Goal: Transaction & Acquisition: Purchase product/service

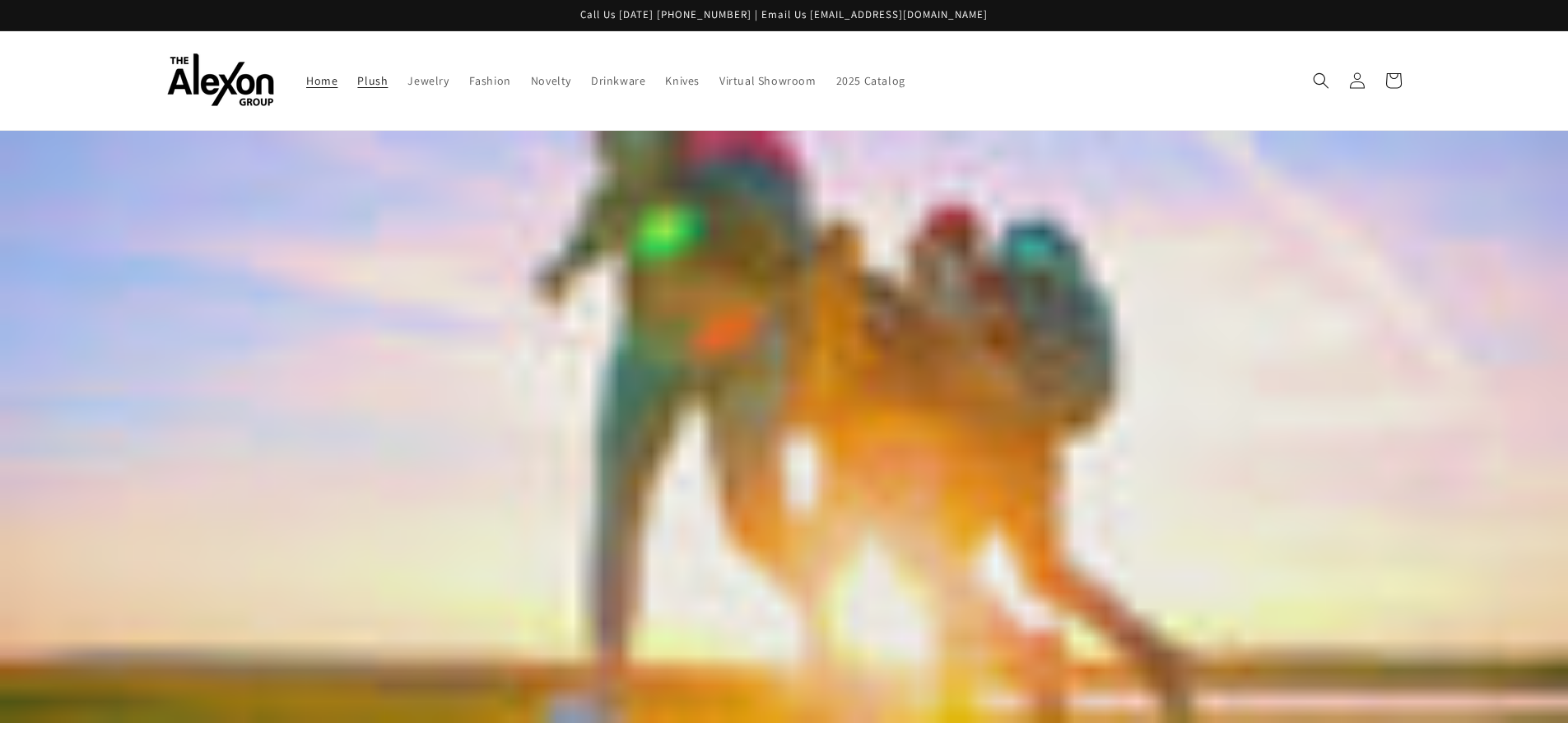
click at [376, 91] on link "Plush" at bounding box center [372, 80] width 50 height 34
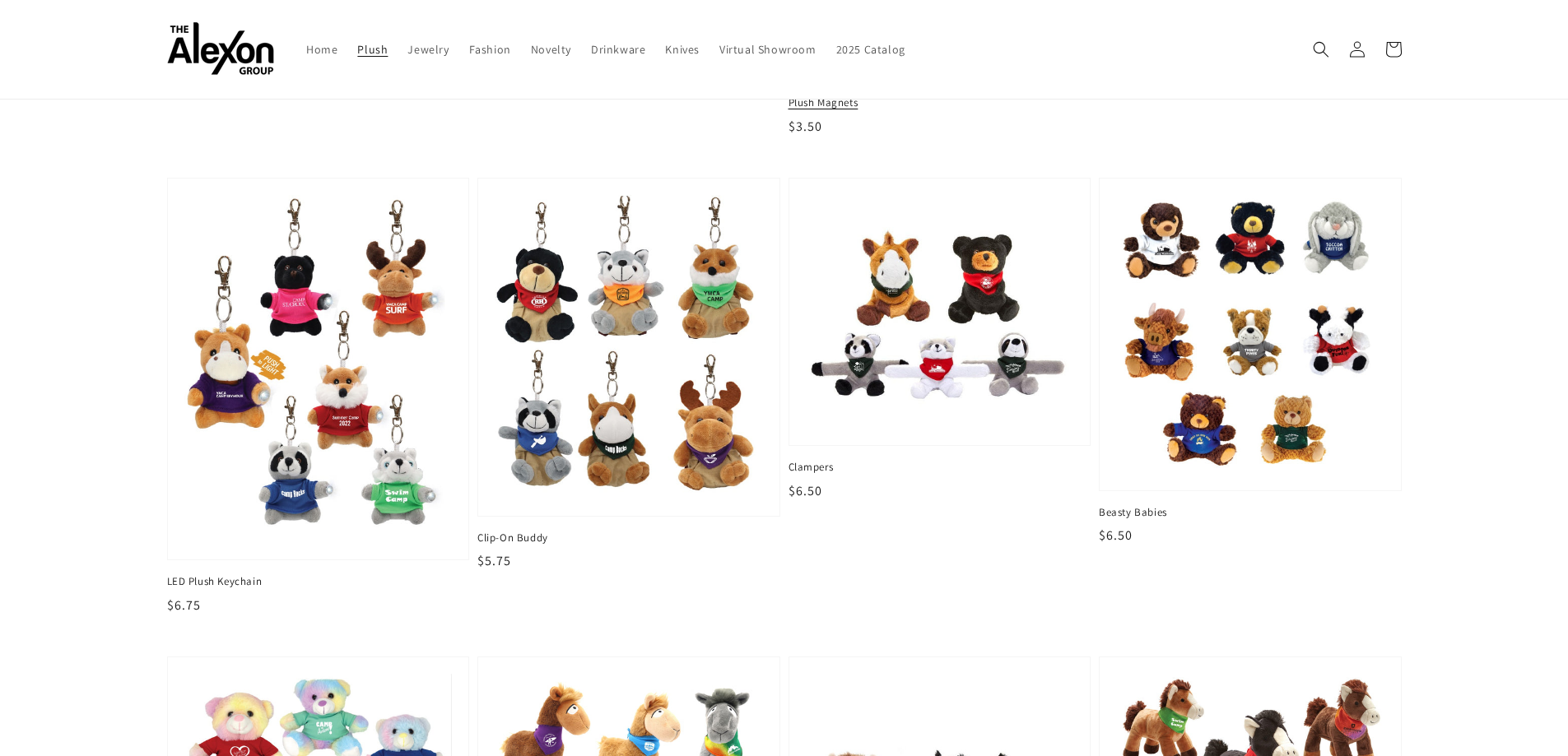
scroll to position [411, 0]
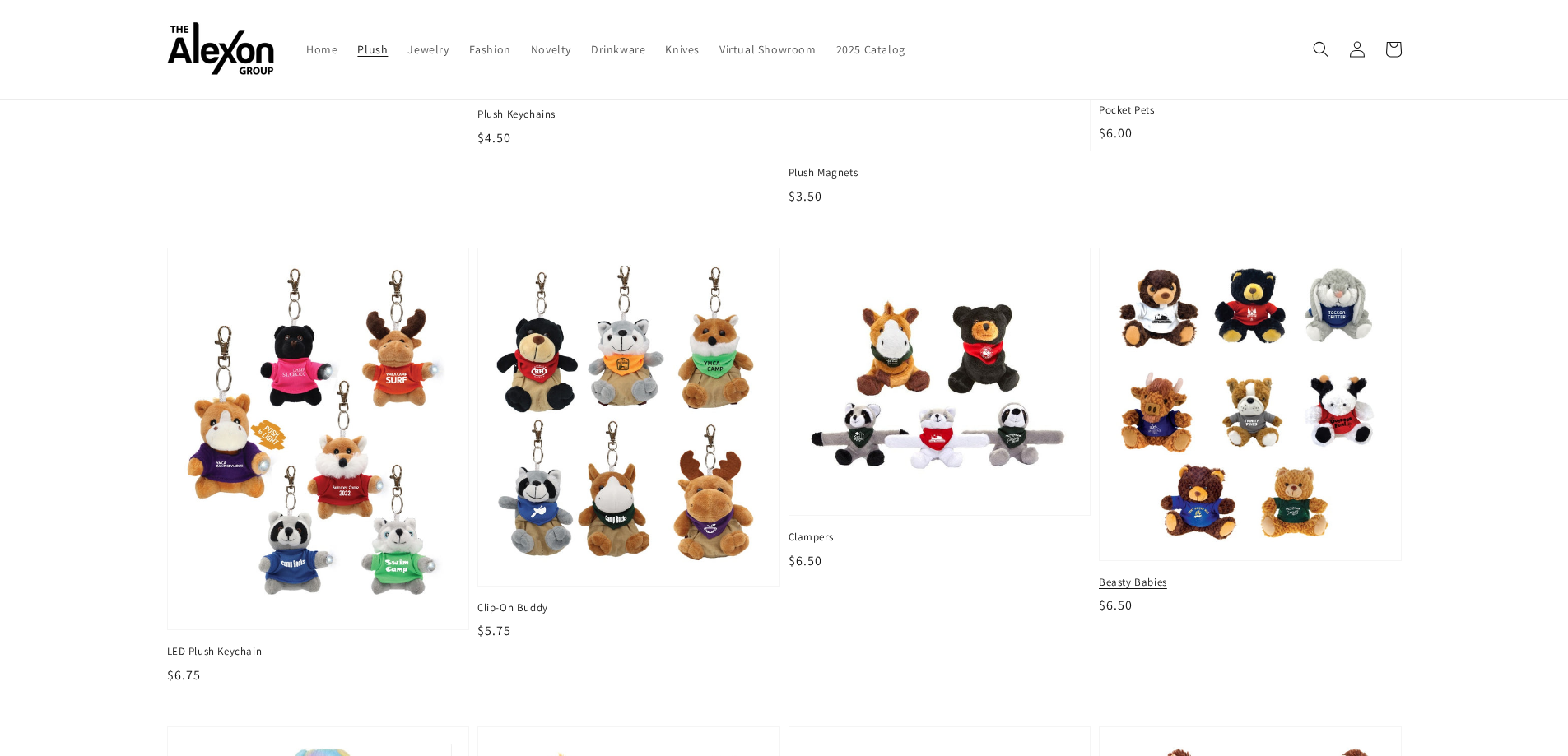
click at [1142, 584] on span "Beasty Babies" at bounding box center [1249, 582] width 303 height 15
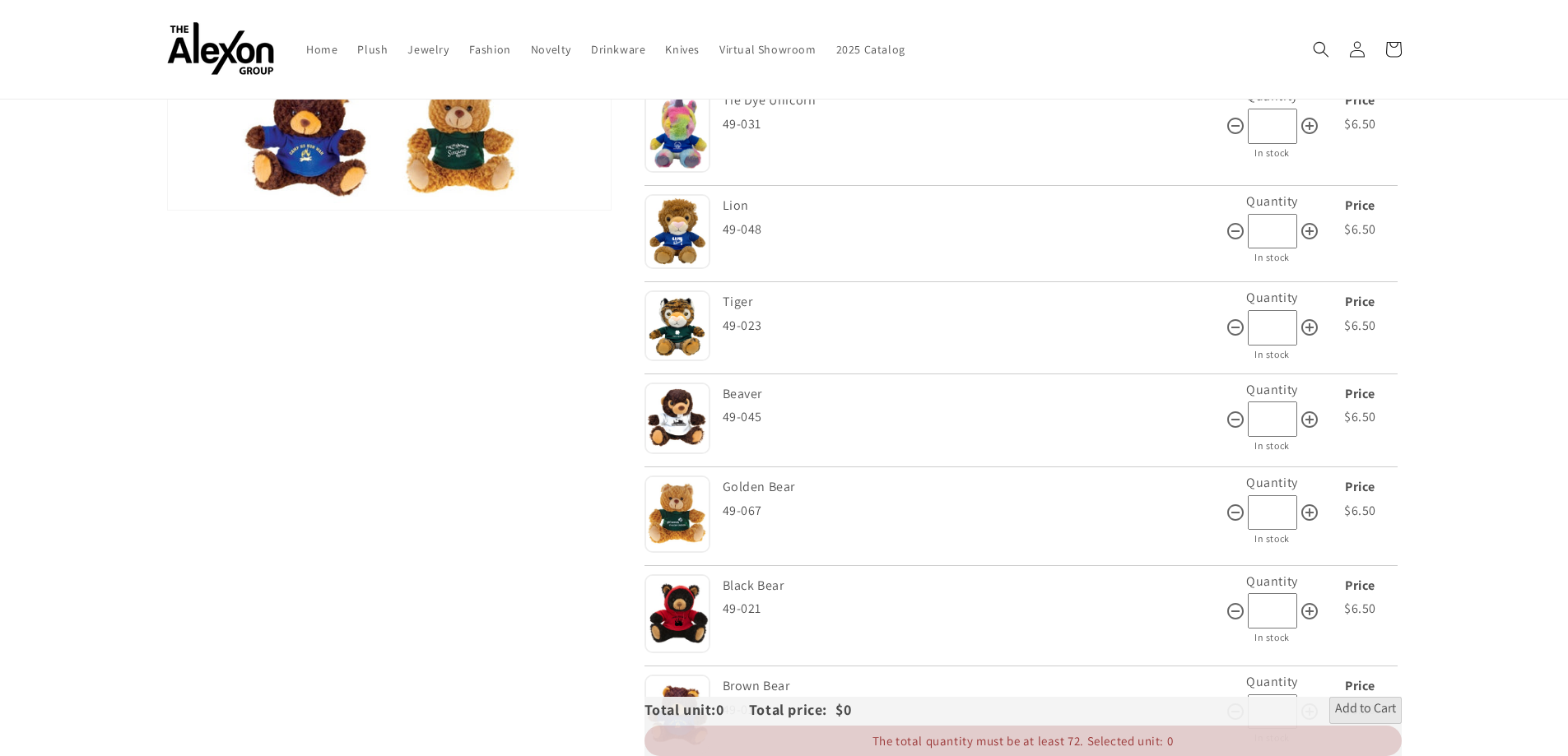
scroll to position [329, 0]
